Goal: Information Seeking & Learning: Understand process/instructions

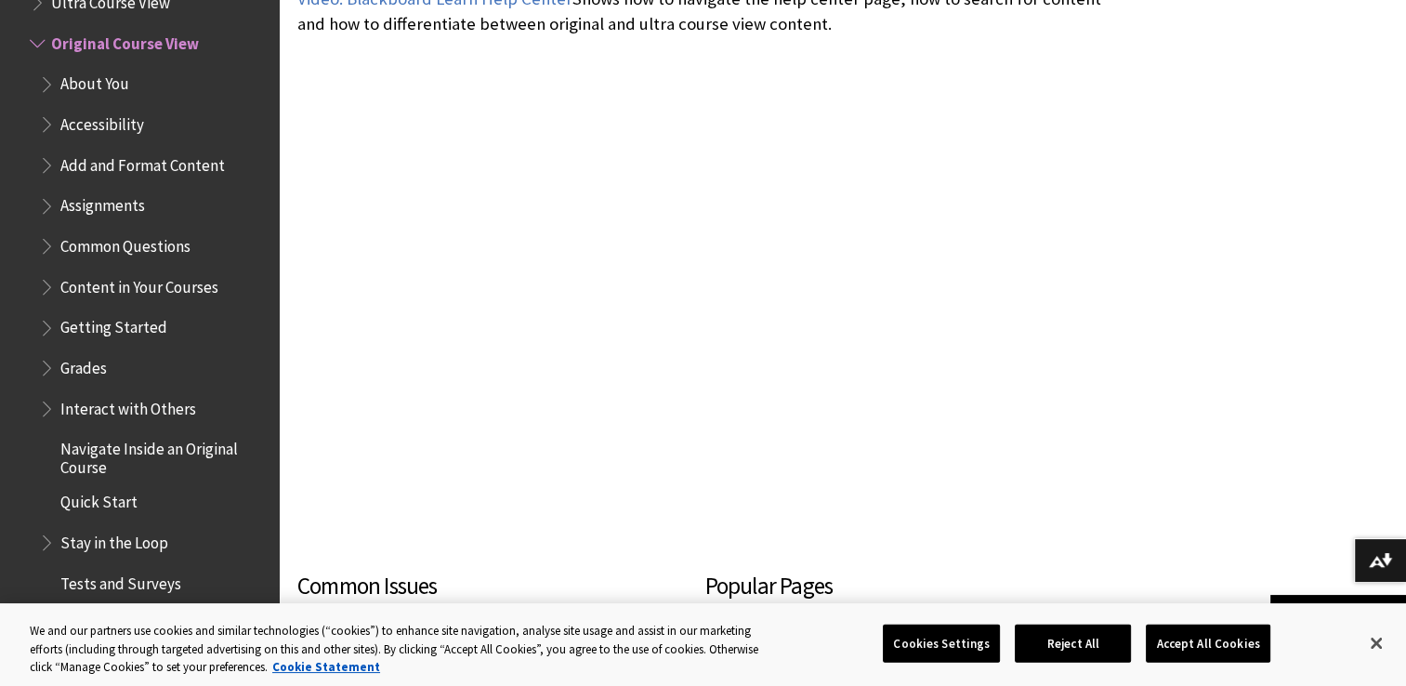
scroll to position [597, 0]
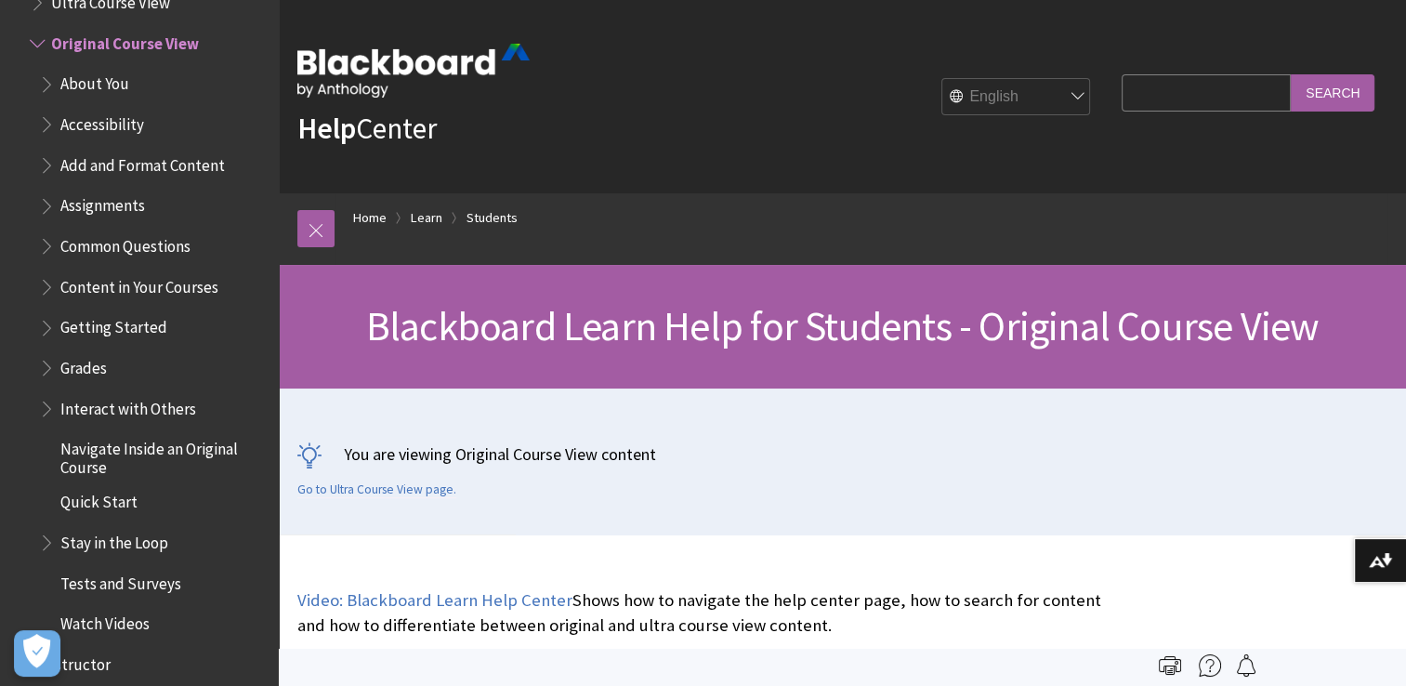
click at [86, 194] on span "Assignments" at bounding box center [102, 202] width 85 height 25
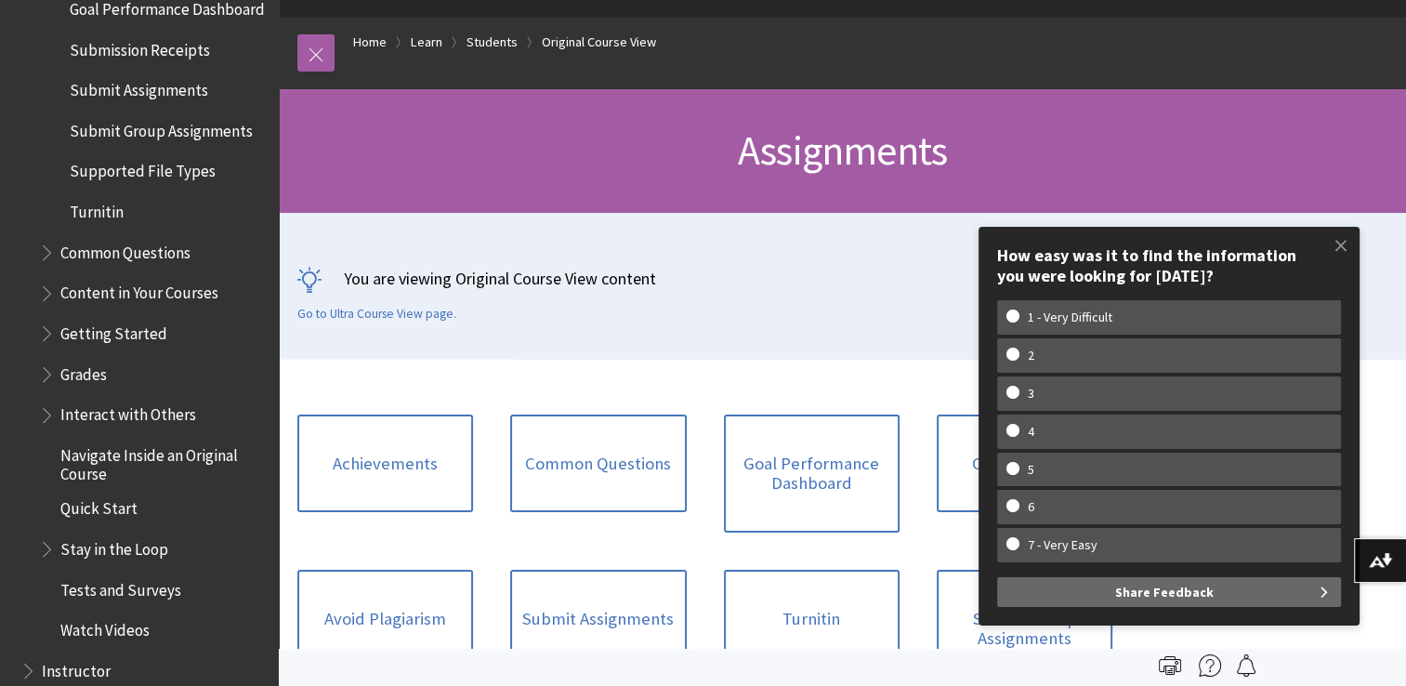
scroll to position [175, 0]
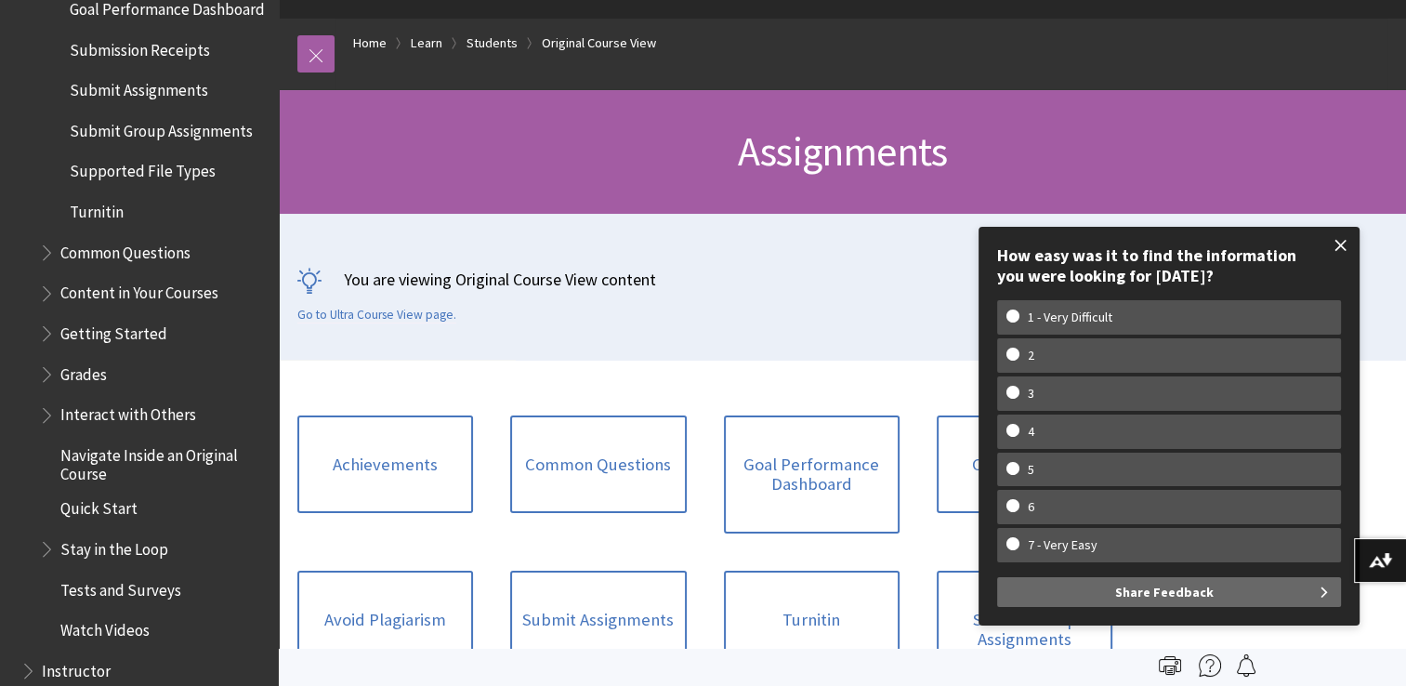
click at [1337, 243] on span at bounding box center [1340, 245] width 39 height 39
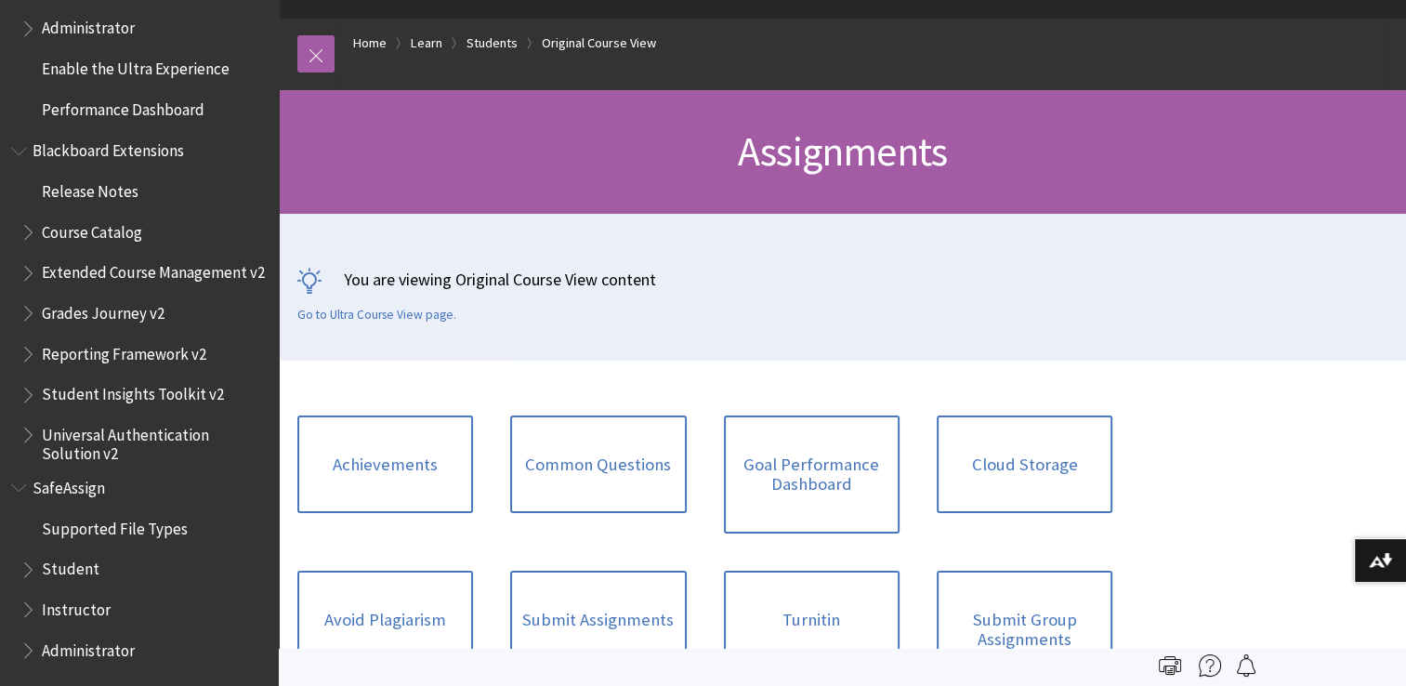
scroll to position [3396, 0]
